Goal: Feedback & Contribution: Leave review/rating

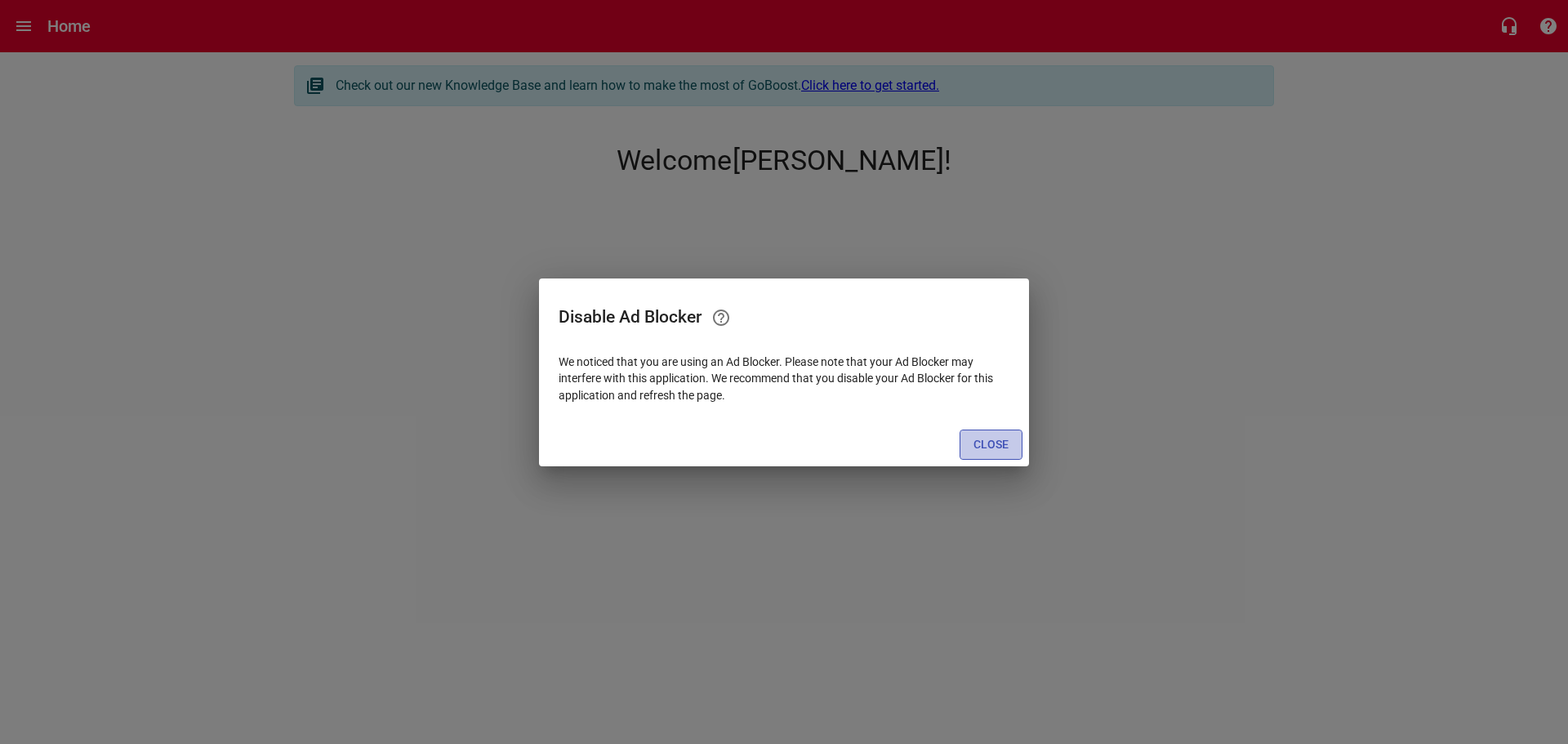
click at [981, 447] on span "Close" at bounding box center [991, 445] width 35 height 21
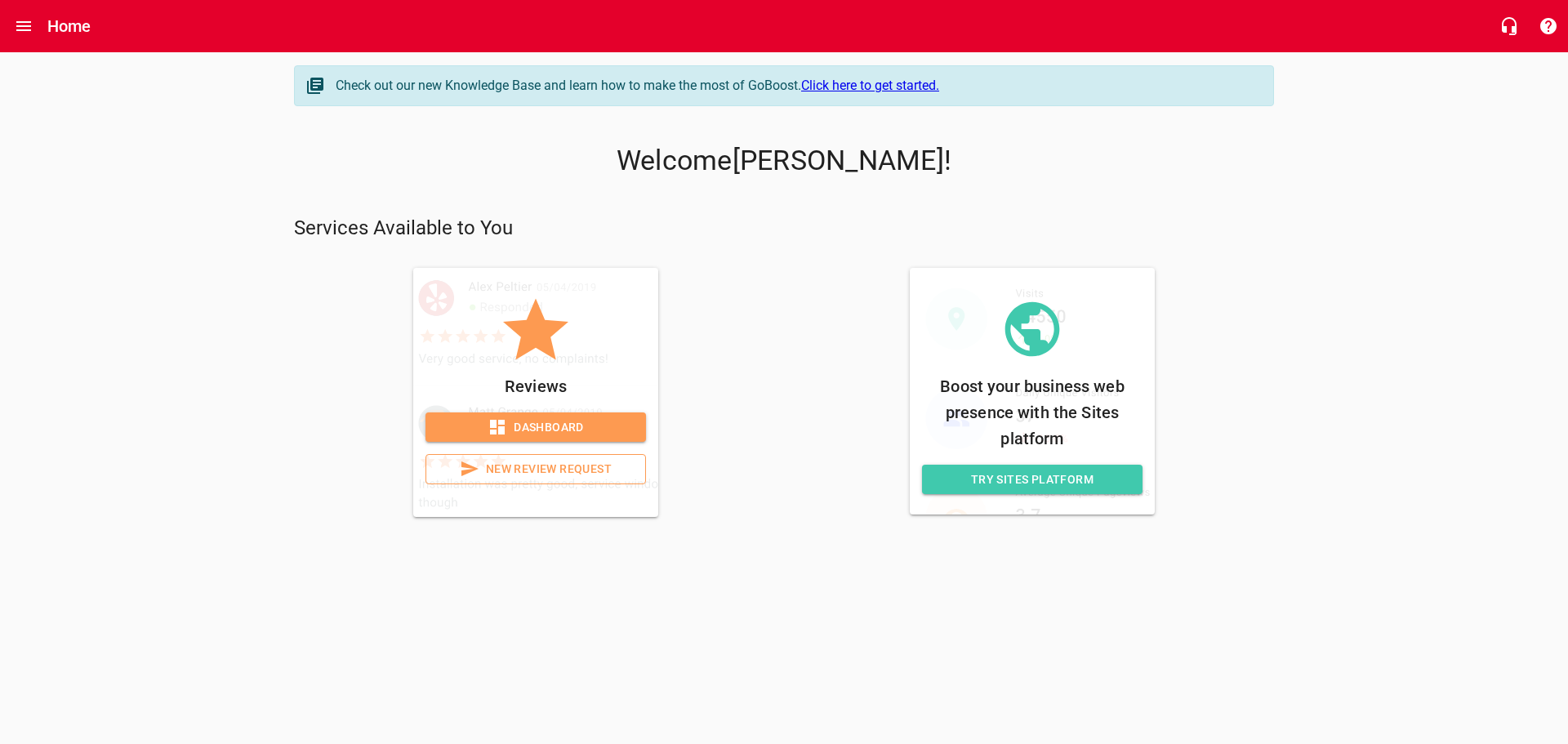
click at [518, 476] on span "New Review Request" at bounding box center [536, 469] width 193 height 21
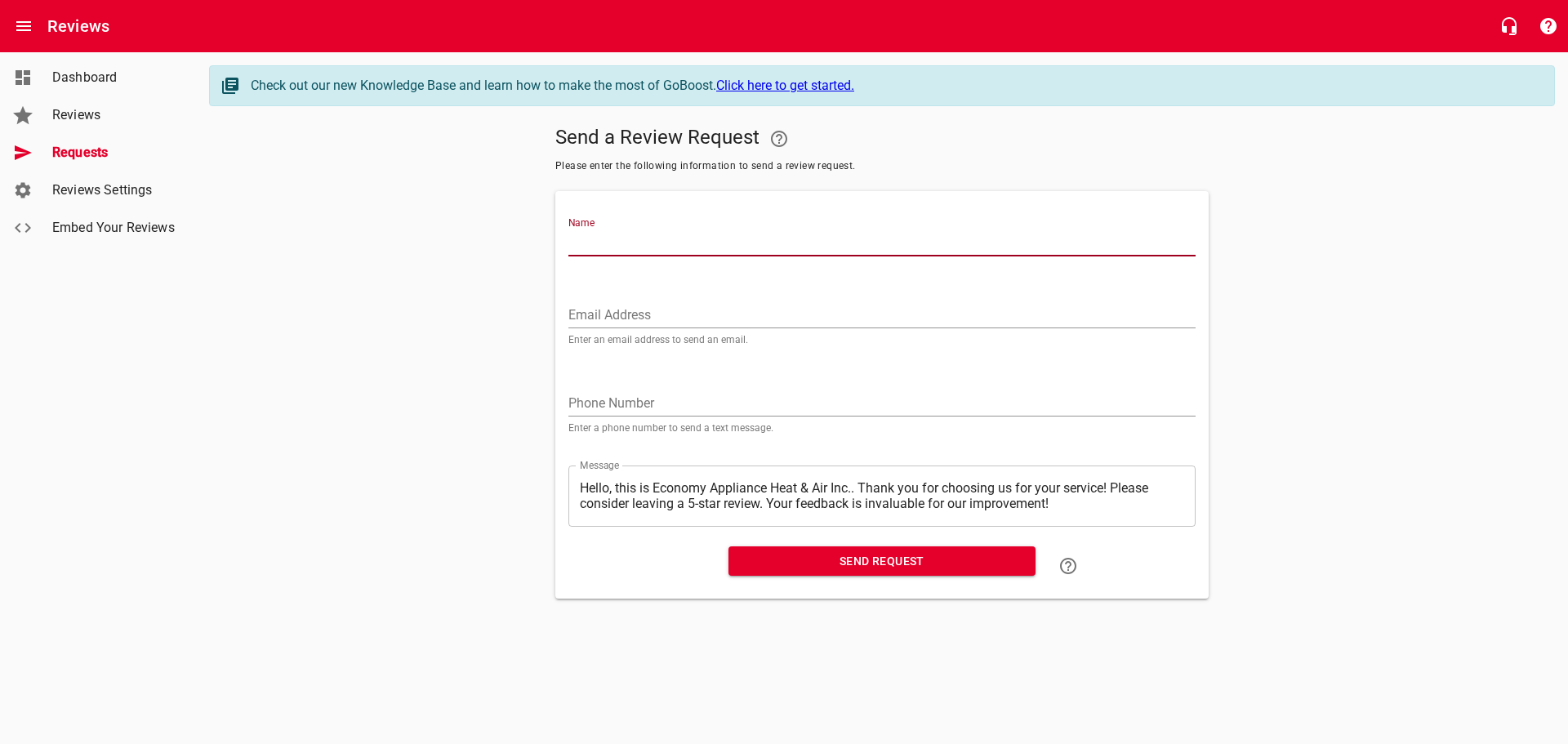
click at [650, 232] on input "Name" at bounding box center [881, 244] width 627 height 27
paste input "[PERSON_NAME]"
type input "[PERSON_NAME]"
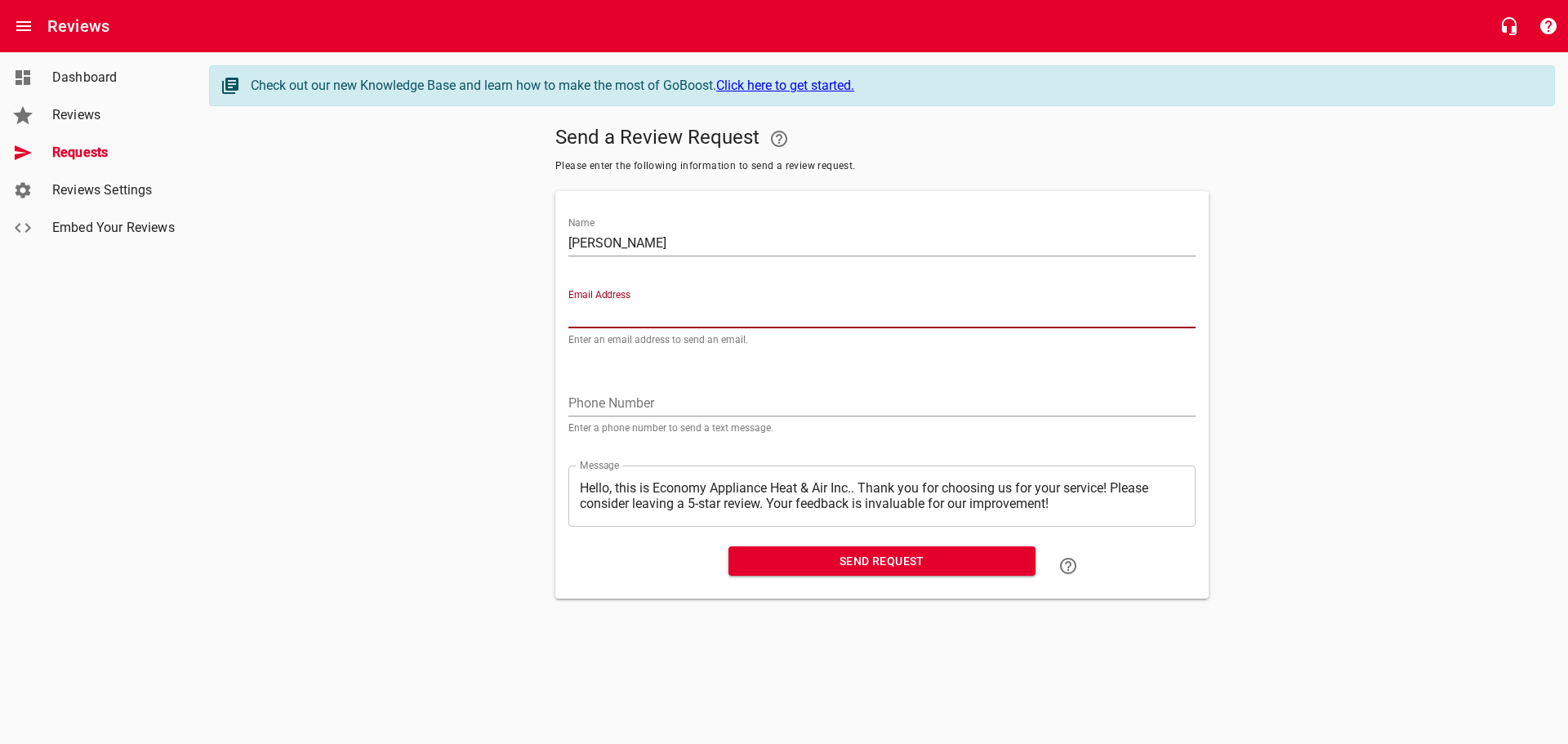
click at [620, 310] on input "Email Address" at bounding box center [881, 316] width 627 height 27
paste input "[PERSON_NAME][EMAIL_ADDRESS][DOMAIN_NAME]"
type input "[PERSON_NAME][EMAIL_ADDRESS][DOMAIN_NAME]"
click at [858, 563] on span "Send Request" at bounding box center [881, 562] width 281 height 21
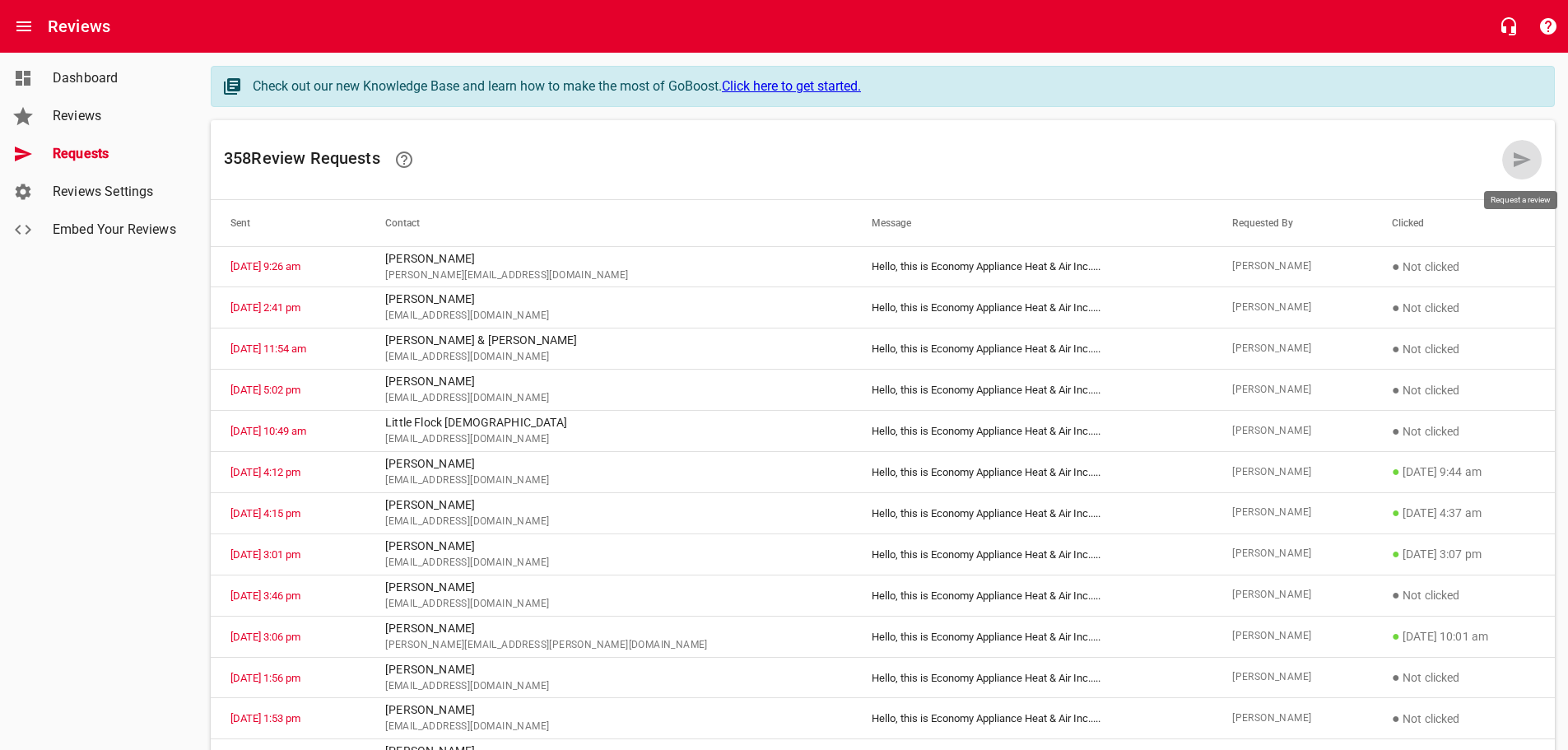
click at [1510, 160] on link at bounding box center [1522, 160] width 39 height 39
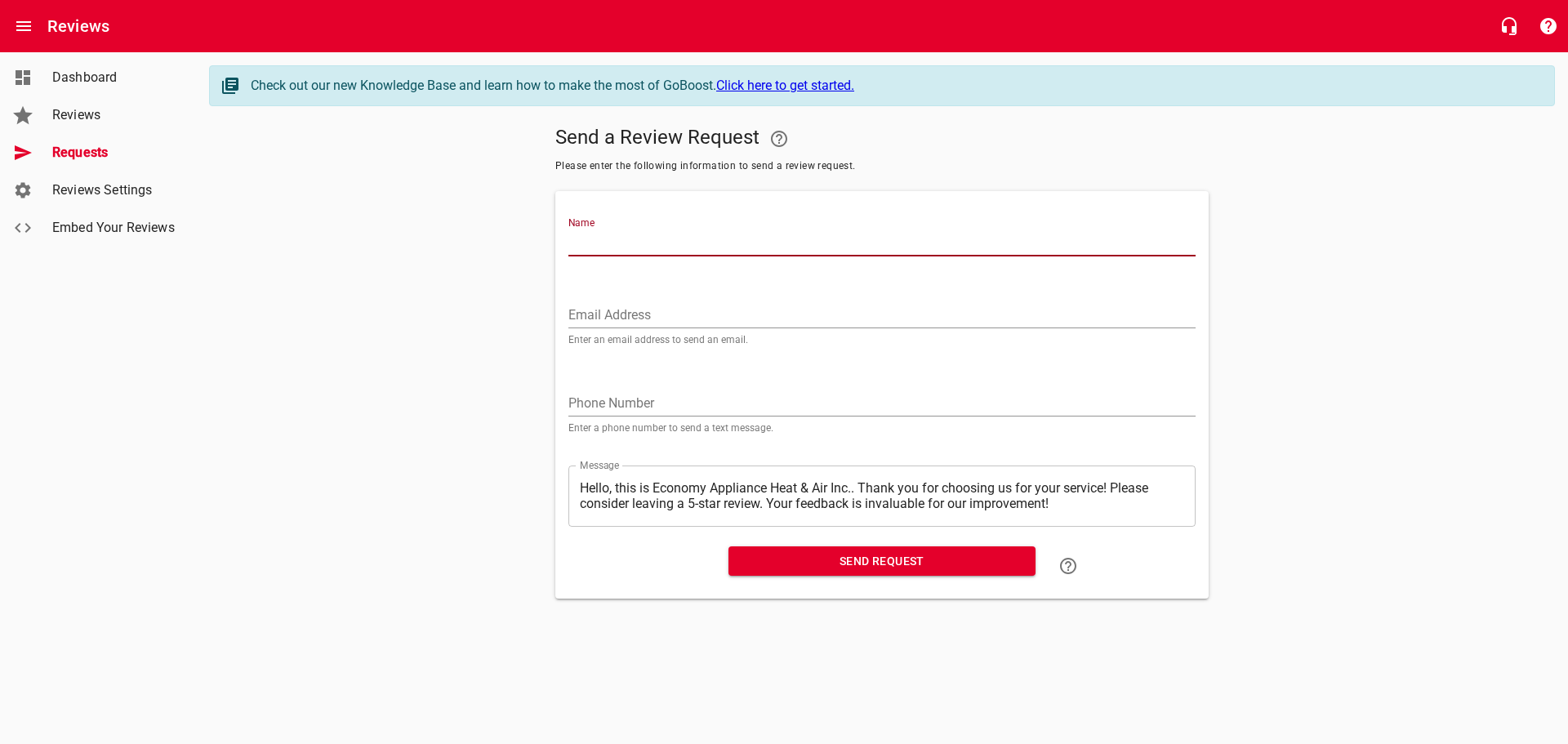
click at [745, 232] on input "Name" at bounding box center [881, 244] width 627 height 27
paste input "[PERSON_NAME]"
type input "[PERSON_NAME]"
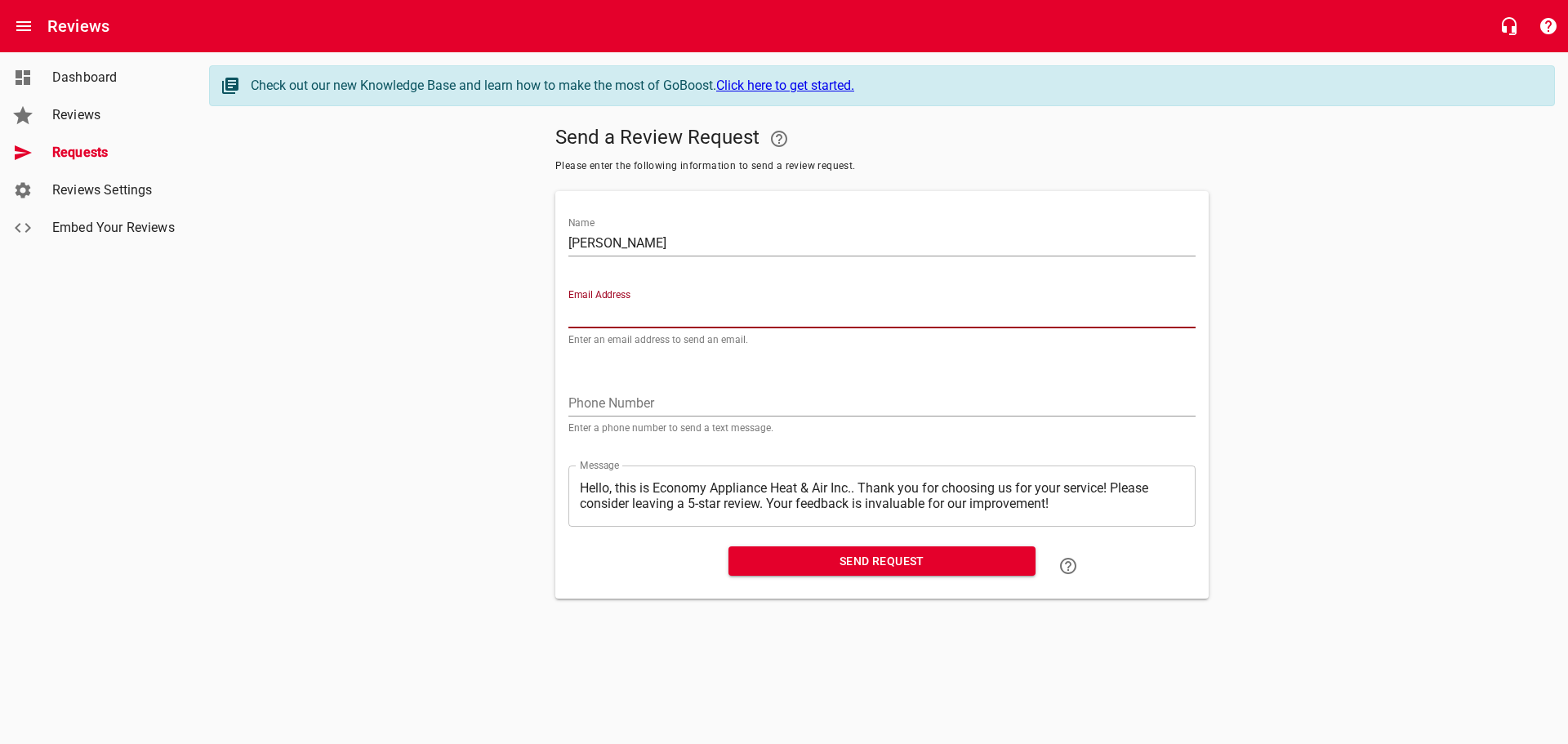
click at [700, 309] on input "Email Address" at bounding box center [881, 316] width 627 height 27
paste input "[EMAIL_ADDRESS][DOMAIN_NAME]"
type input "[EMAIL_ADDRESS][DOMAIN_NAME]"
click at [793, 561] on span "Send Request" at bounding box center [881, 562] width 281 height 21
